Goal: Download file/media

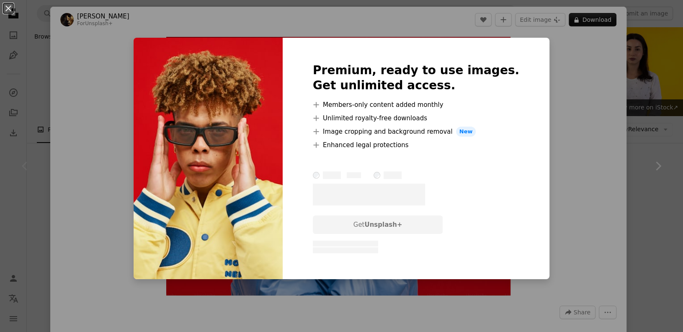
scroll to position [884, 0]
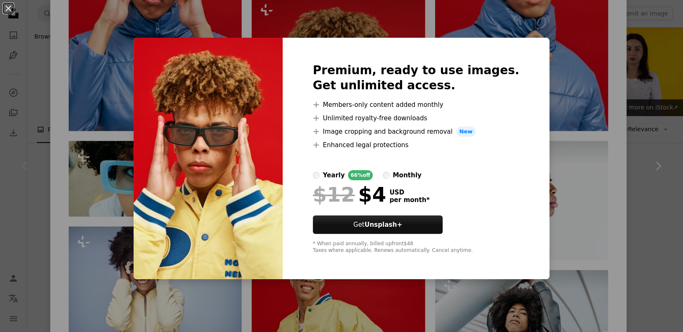
click at [558, 151] on div "An X shape Premium, ready to use images. Get unlimited access. A plus sign Memb…" at bounding box center [341, 166] width 683 height 332
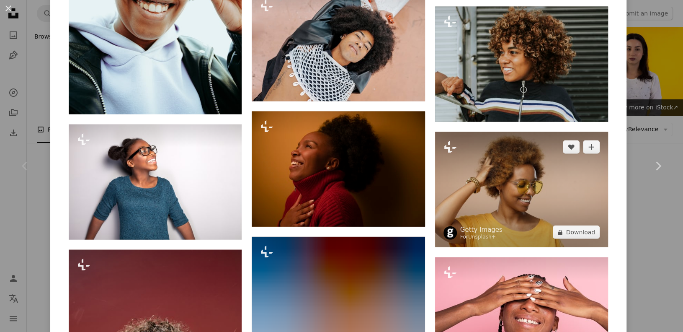
scroll to position [1396, 0]
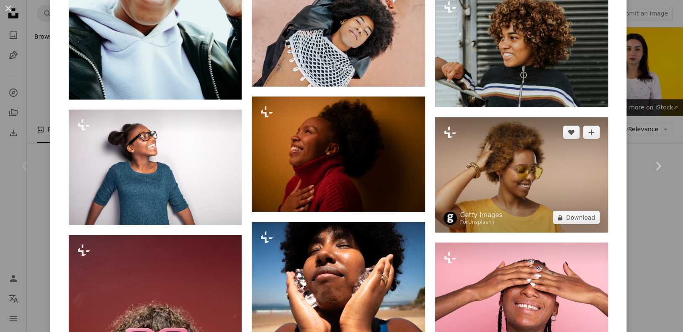
click at [545, 173] on img at bounding box center [521, 174] width 173 height 115
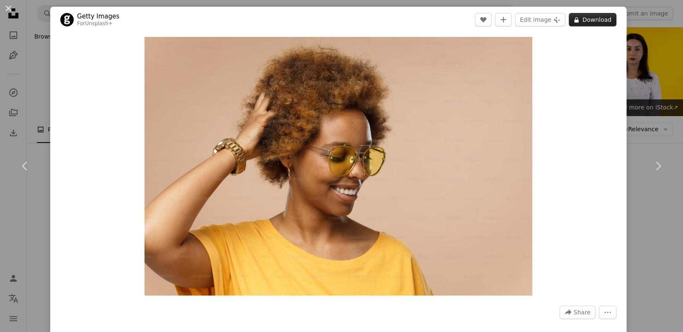
click at [585, 23] on button "A lock Download" at bounding box center [593, 19] width 48 height 13
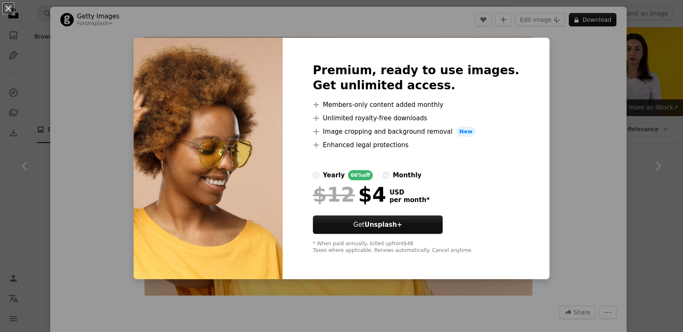
click at [559, 123] on div "An X shape Premium, ready to use images. Get unlimited access. A plus sign Memb…" at bounding box center [341, 166] width 683 height 332
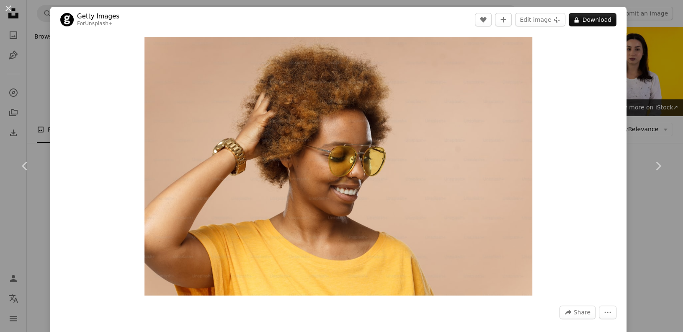
click at [624, 59] on div "An X shape Chevron left Chevron right Getty Images For Unsplash+ A heart A plus…" at bounding box center [341, 166] width 683 height 332
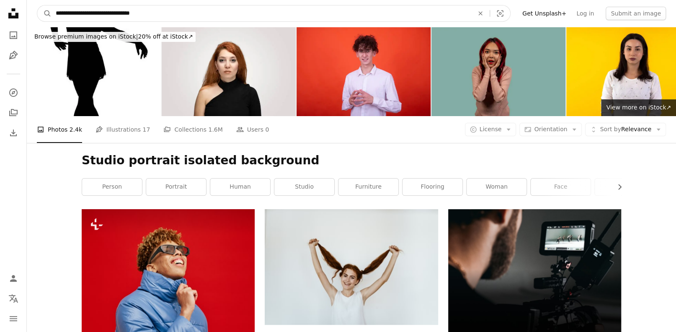
click at [168, 15] on input "**********" at bounding box center [262, 13] width 420 height 16
